Goal: Transaction & Acquisition: Purchase product/service

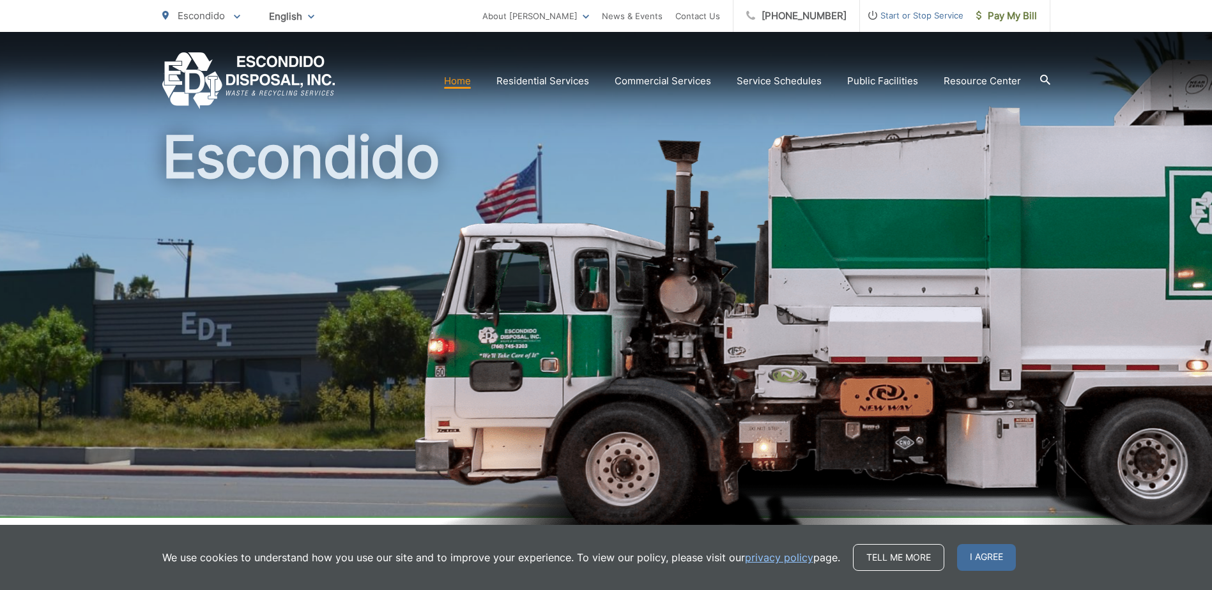
scroll to position [64, 0]
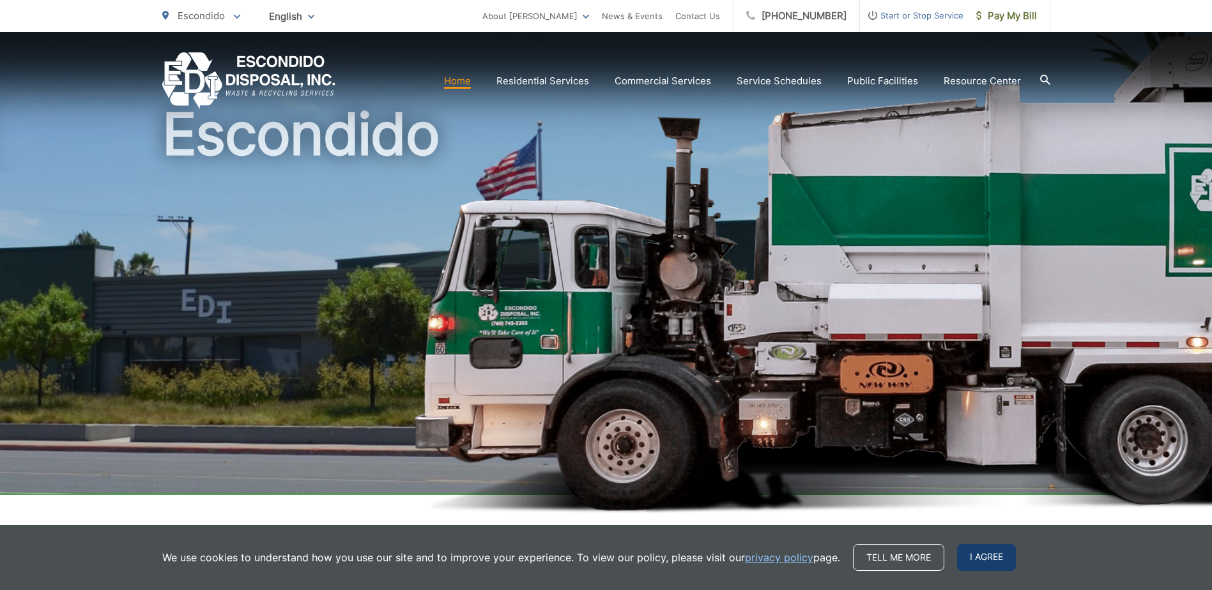
click at [961, 562] on span "I agree" at bounding box center [986, 557] width 59 height 27
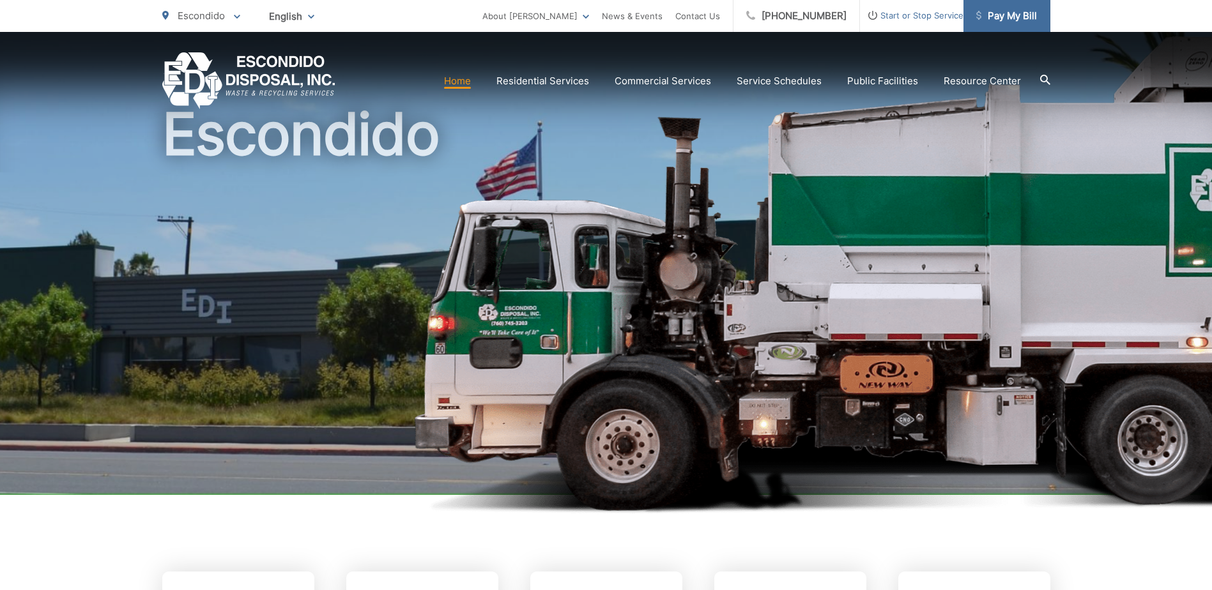
click at [1005, 15] on span "Pay My Bill" at bounding box center [1006, 15] width 61 height 15
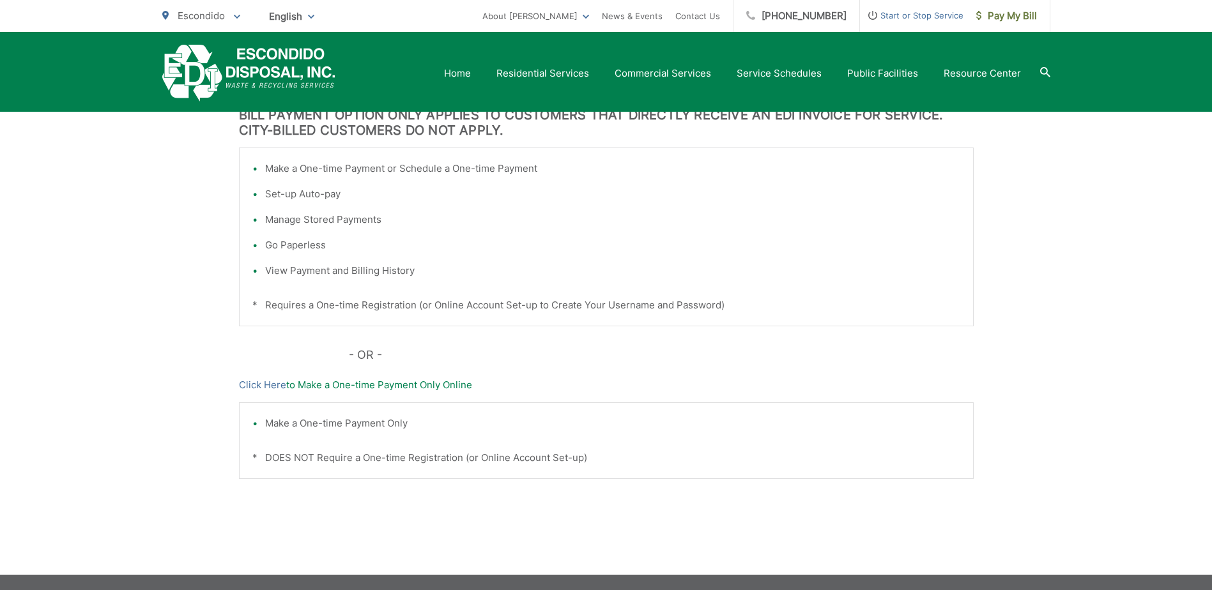
scroll to position [181, 0]
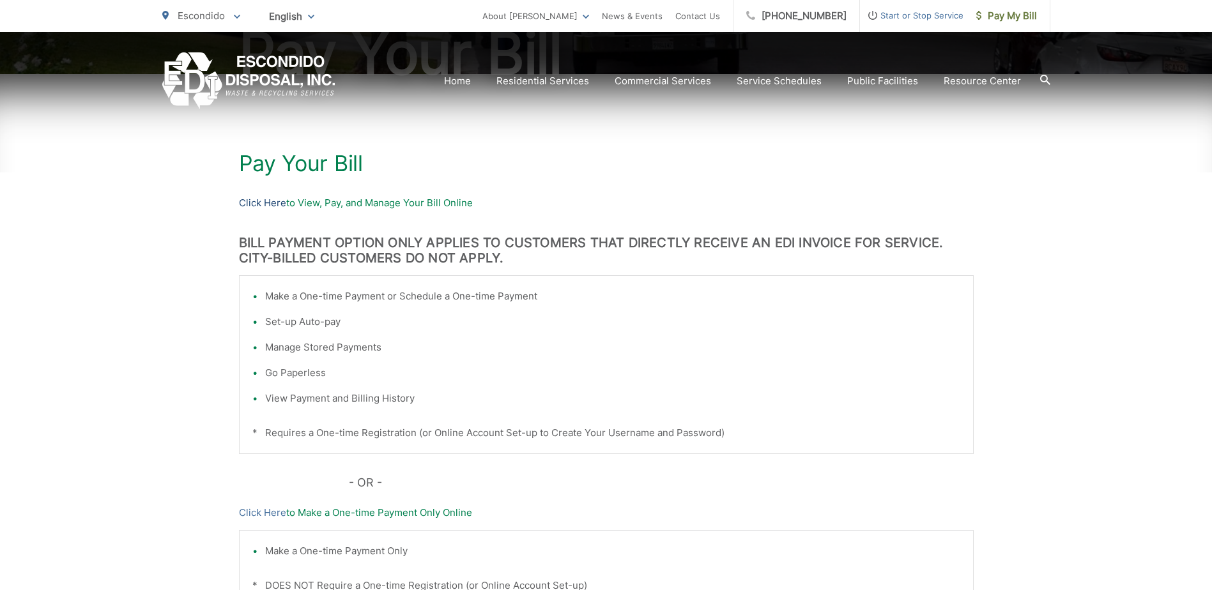
click at [273, 203] on link "Click Here" at bounding box center [262, 202] width 47 height 15
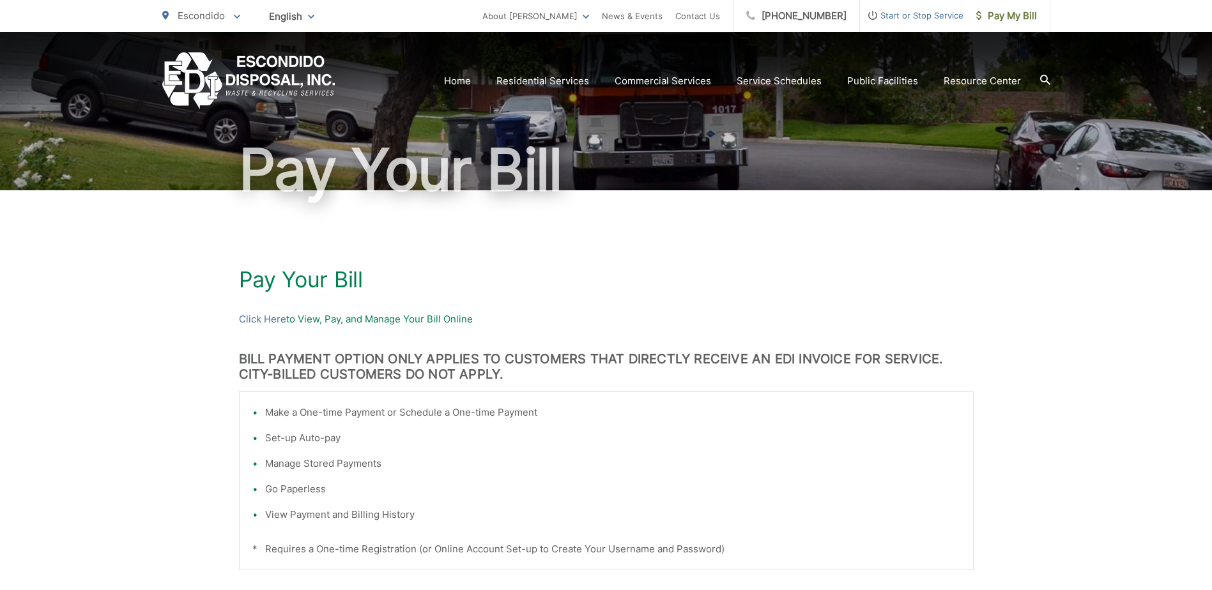
scroll to position [128, 0]
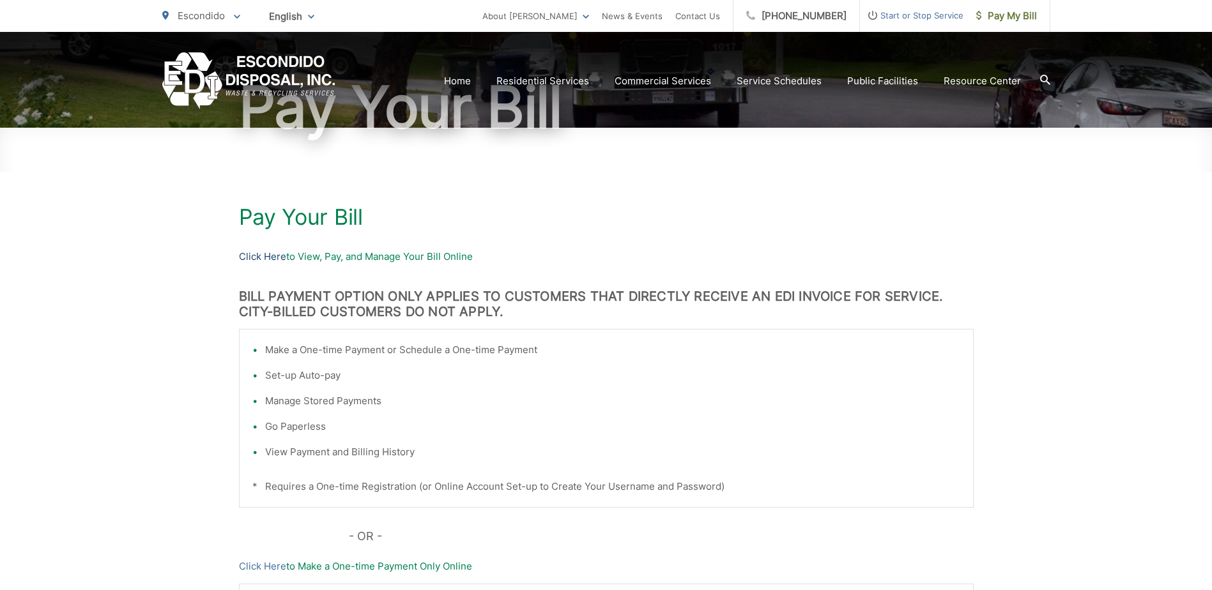
click at [276, 256] on link "Click Here" at bounding box center [262, 256] width 47 height 15
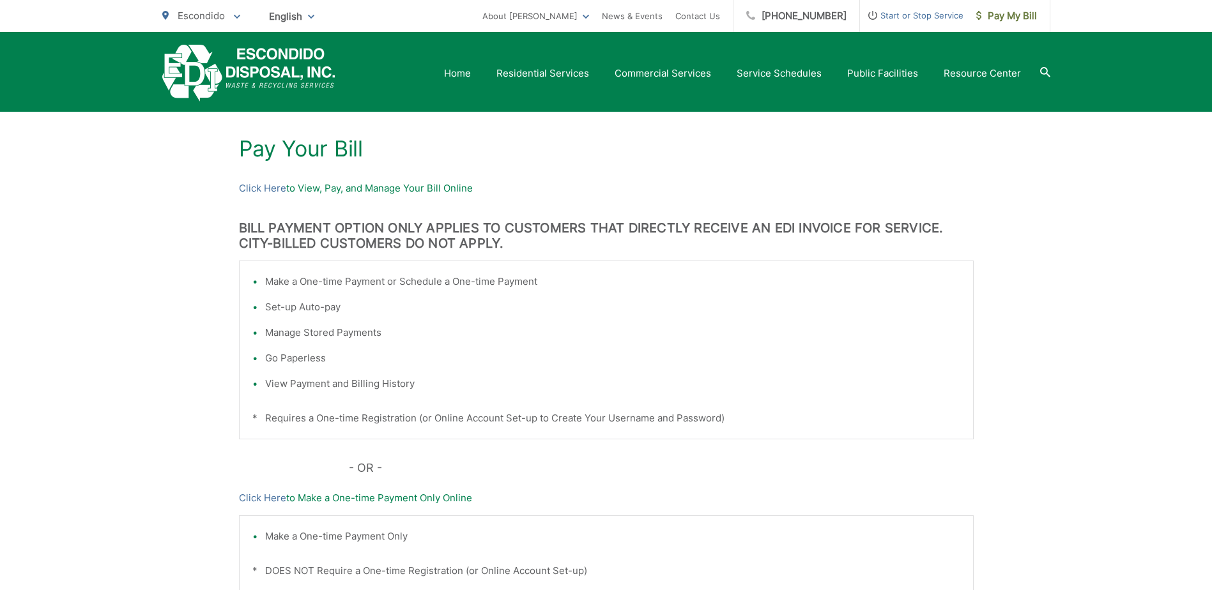
scroll to position [64, 0]
